Goal: Check status

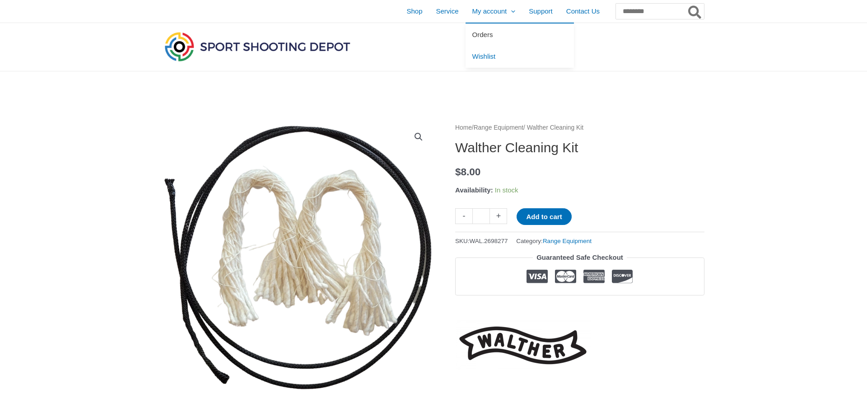
click at [473, 36] on span "Orders" at bounding box center [483, 35] width 21 height 8
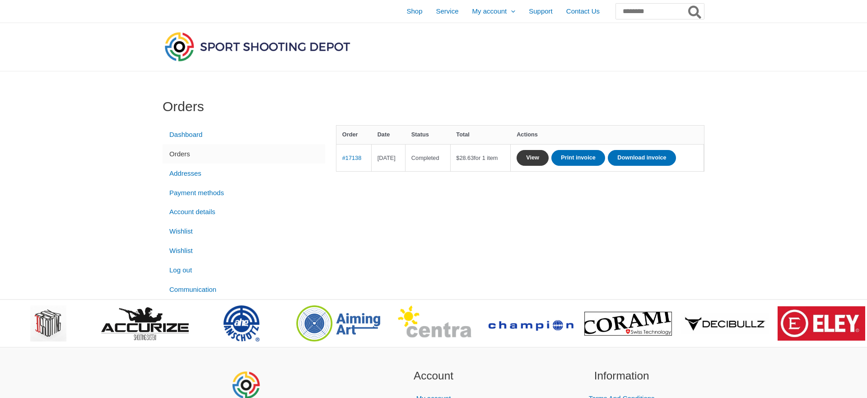
click at [549, 154] on link "View" at bounding box center [533, 158] width 32 height 16
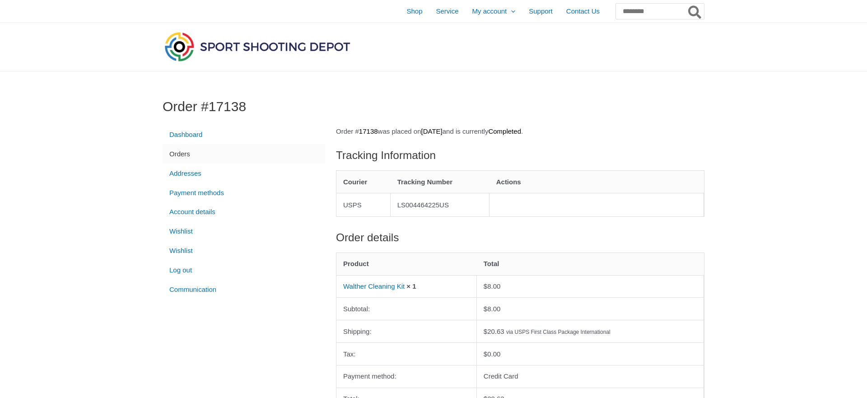
drag, startPoint x: 401, startPoint y: 202, endPoint x: 459, endPoint y: 211, distance: 59.5
click at [459, 211] on td "LS004464225US" at bounding box center [440, 204] width 99 height 23
copy td "LS004464225US"
